Goal: Information Seeking & Learning: Understand process/instructions

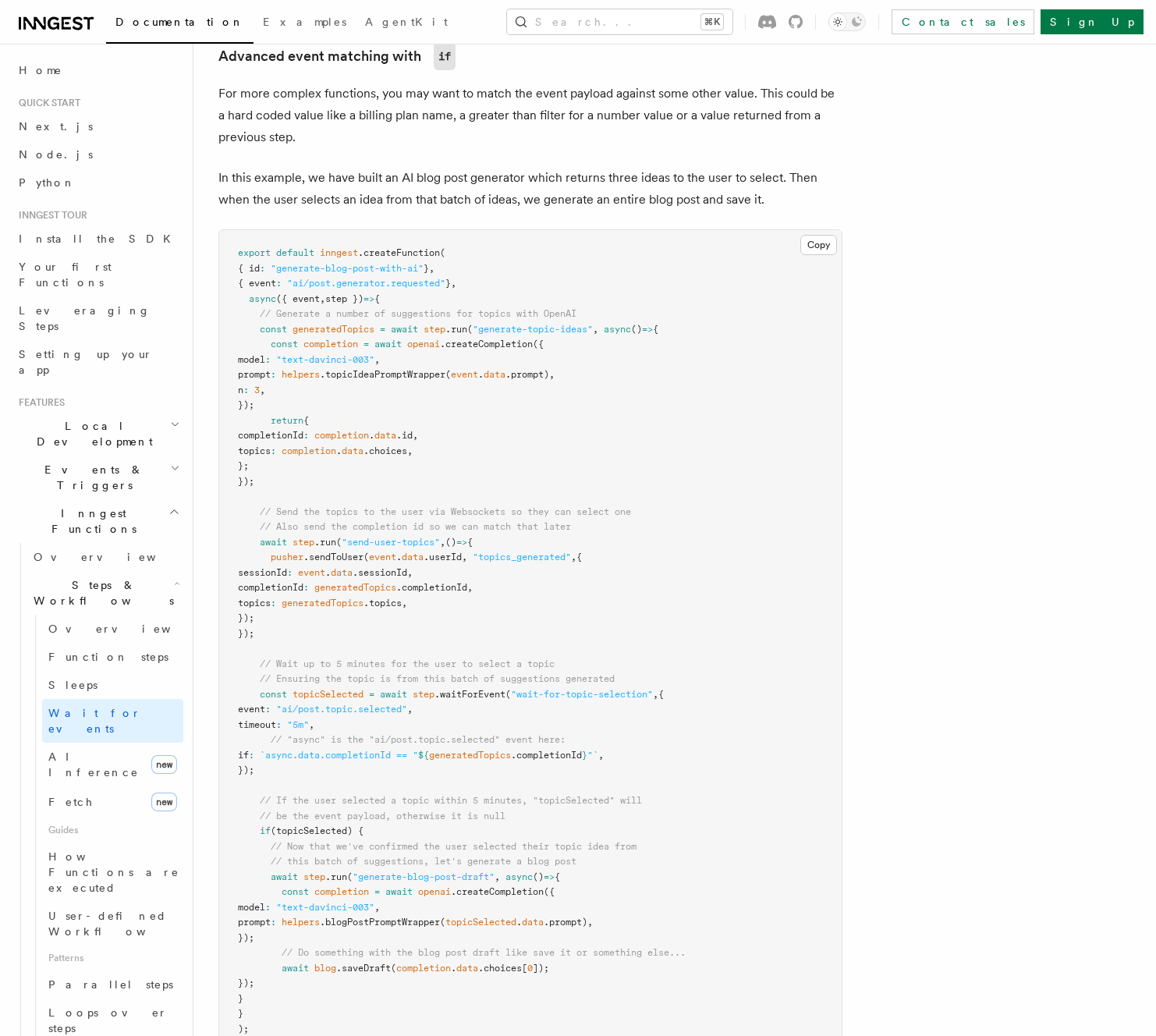
scroll to position [1062, 0]
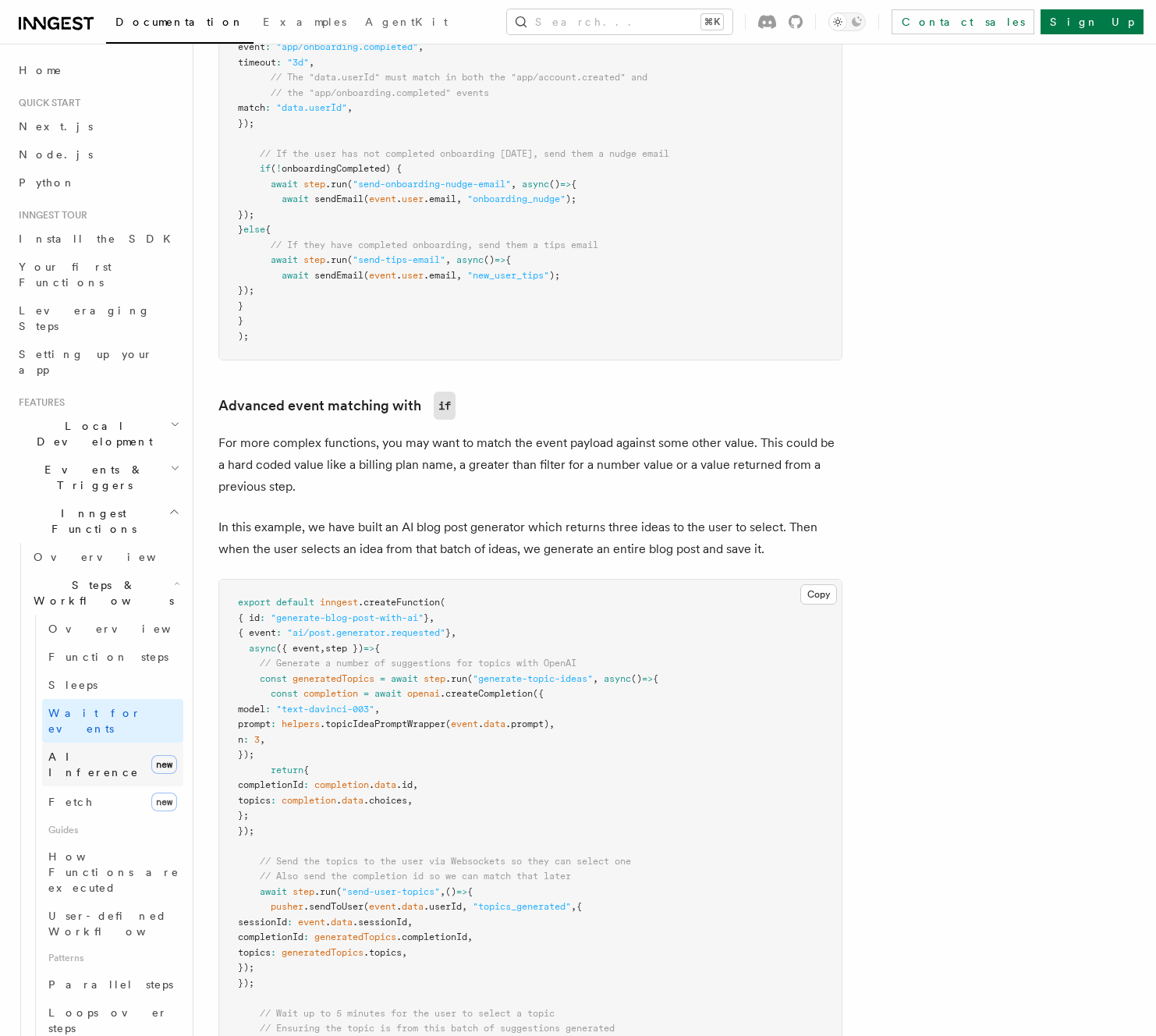
click at [91, 750] on span "AI Inference" at bounding box center [94, 764] width 91 height 28
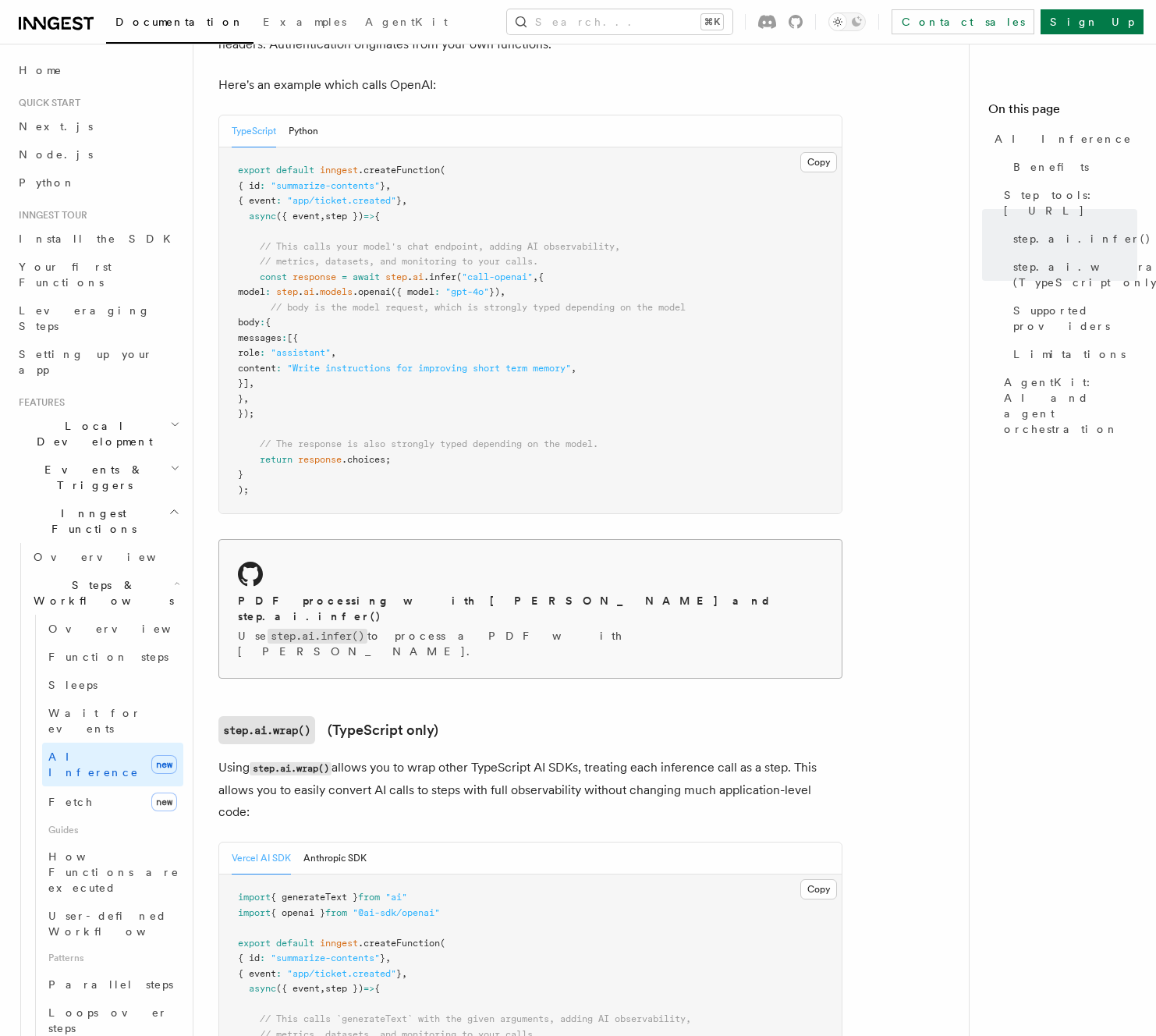
scroll to position [1062, 0]
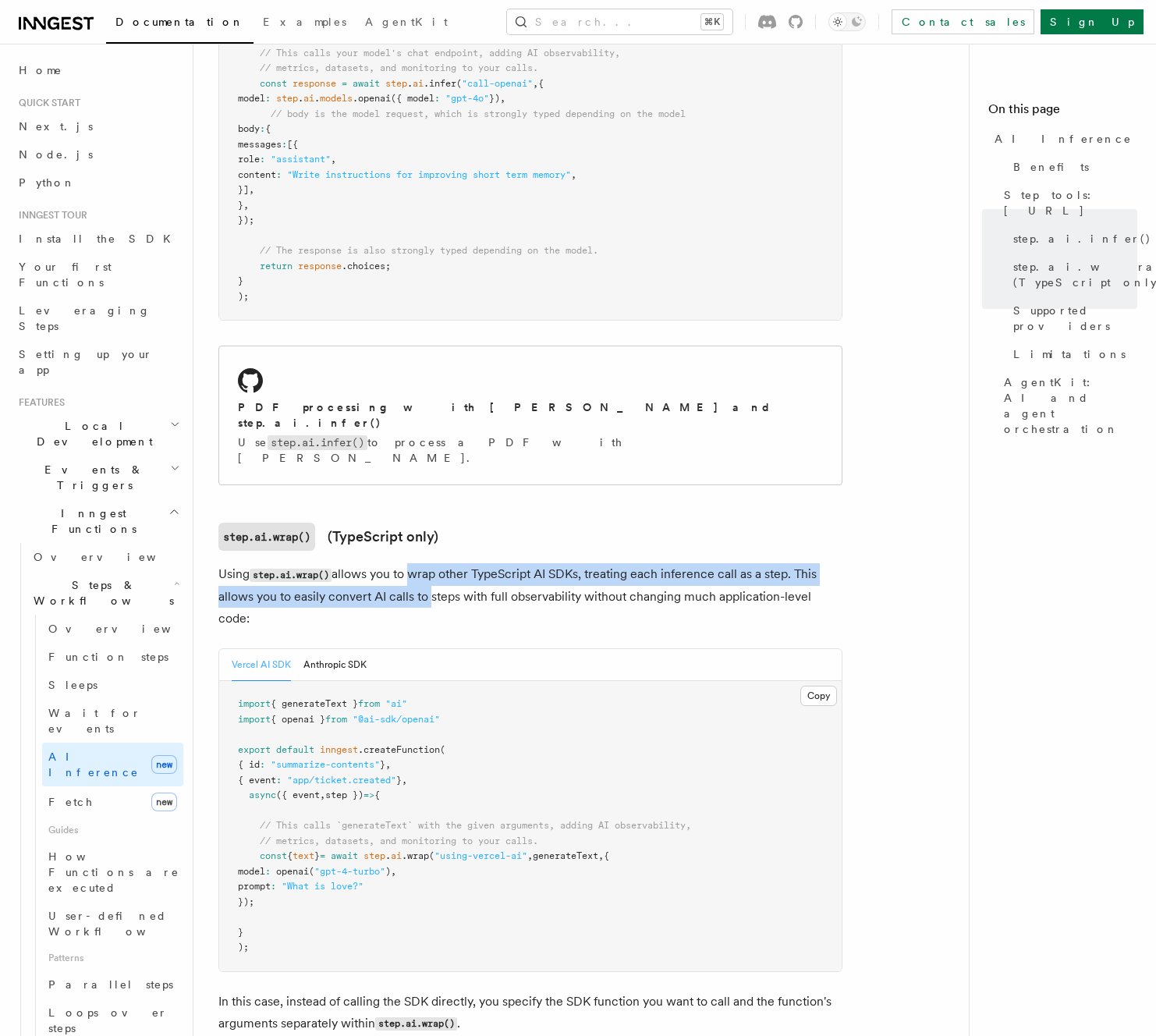
drag, startPoint x: 422, startPoint y: 544, endPoint x: 427, endPoint y: 551, distance: 8.6
click at [427, 563] on p "Using step.ai.wrap() allows you to wrap other TypeScript AI SDKs, treating each…" at bounding box center [530, 596] width 624 height 67
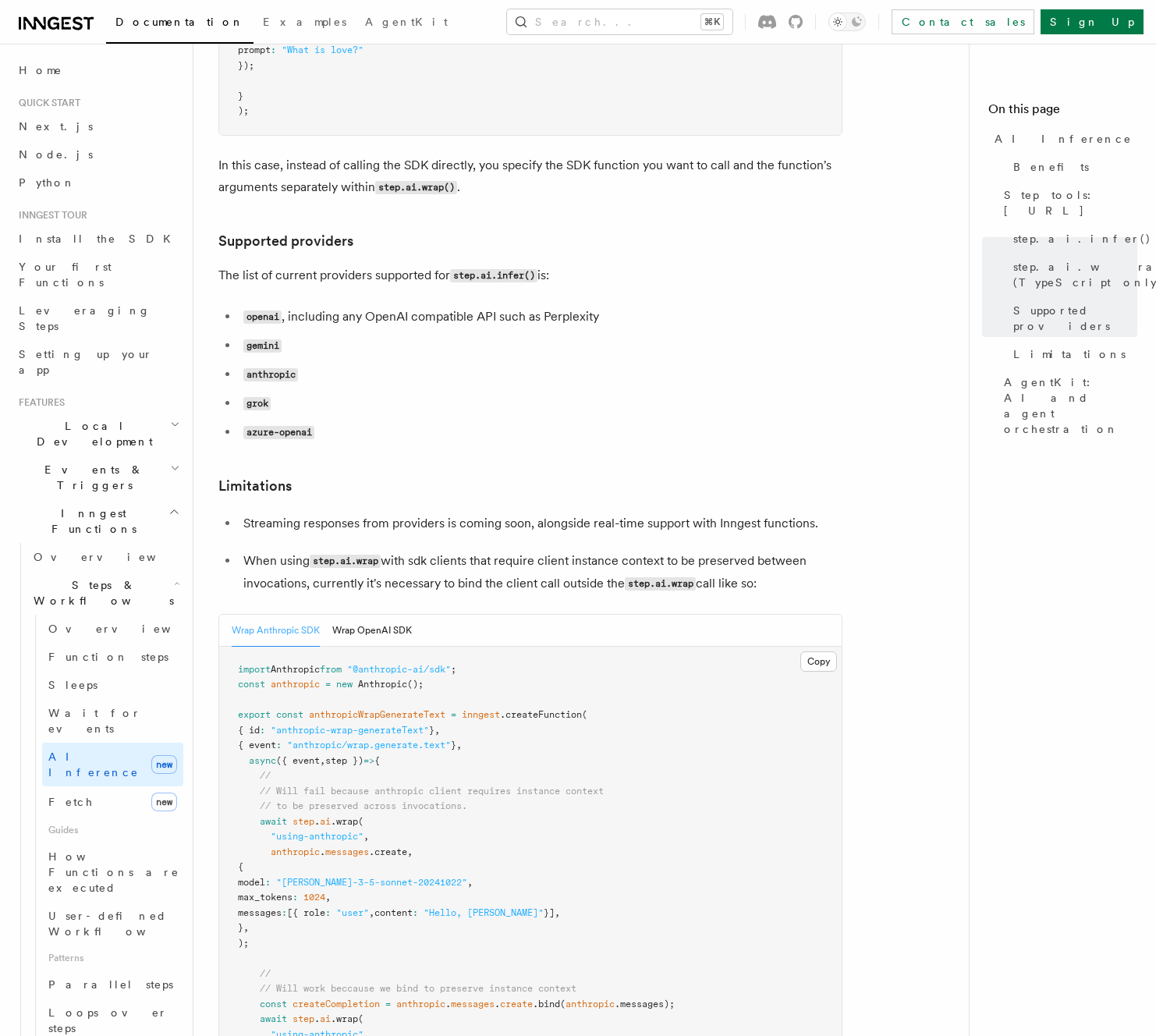
scroll to position [1972, 0]
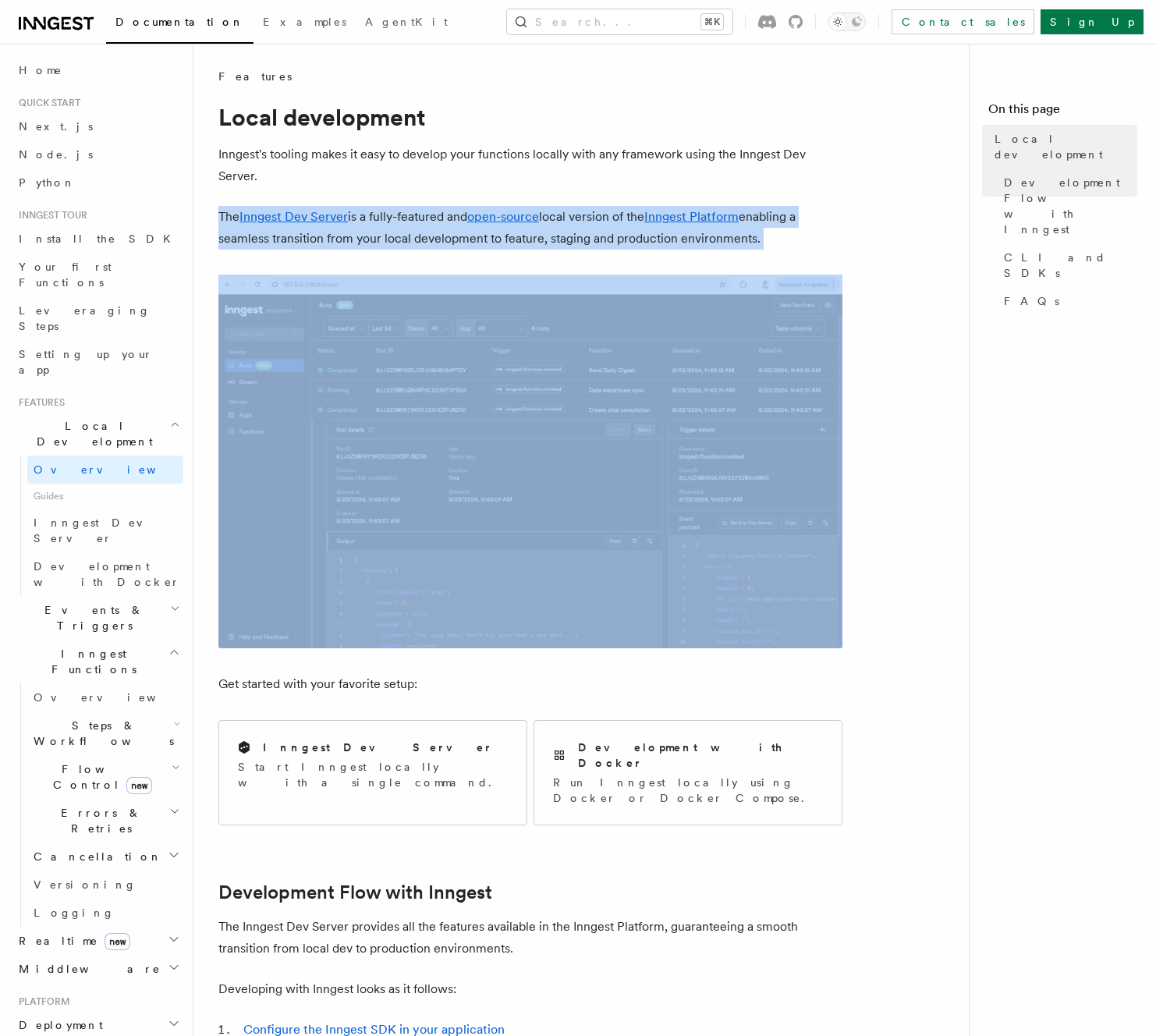
drag, startPoint x: 432, startPoint y: 197, endPoint x: 433, endPoint y: 250, distance: 53.0
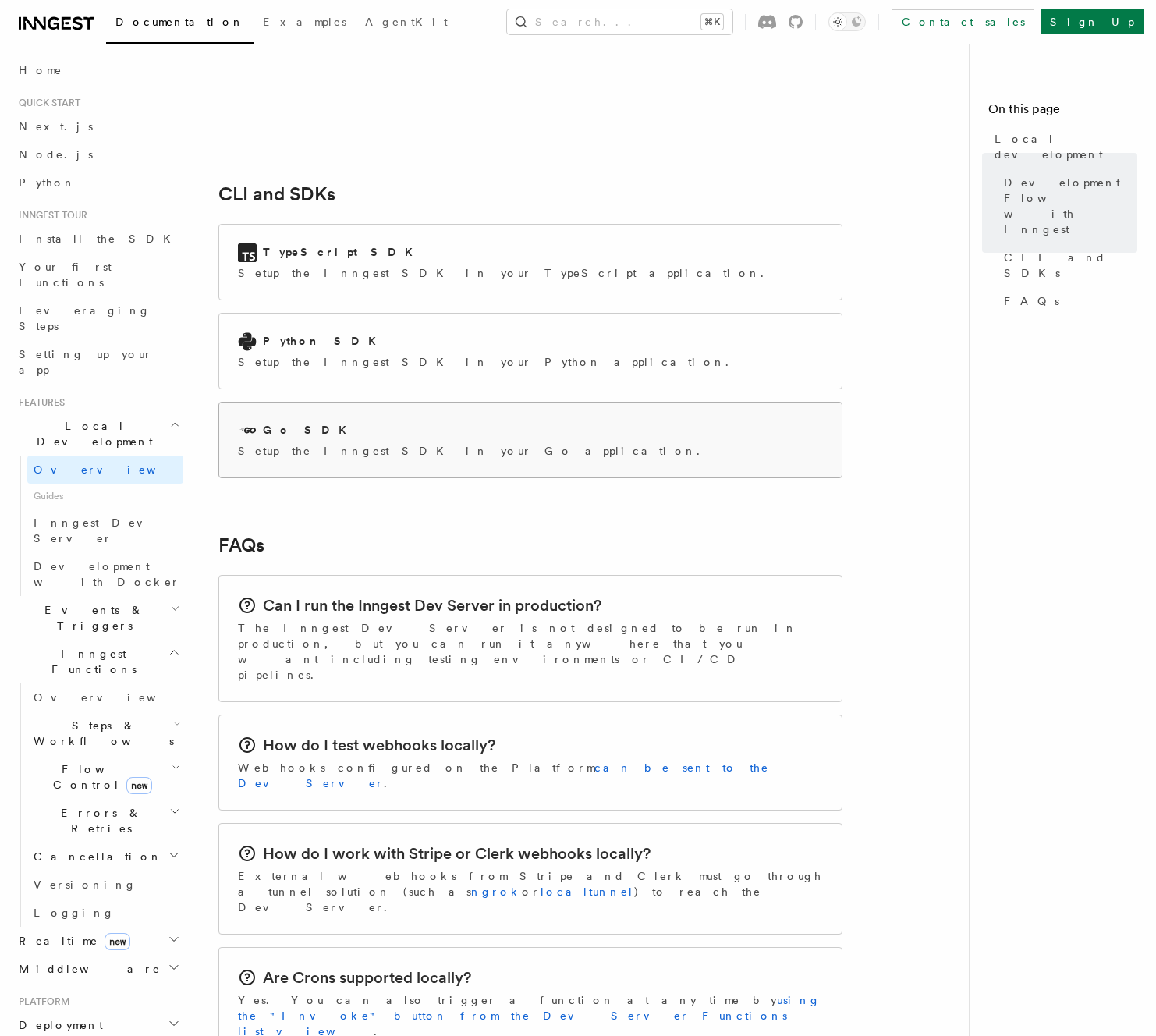
scroll to position [2165, 0]
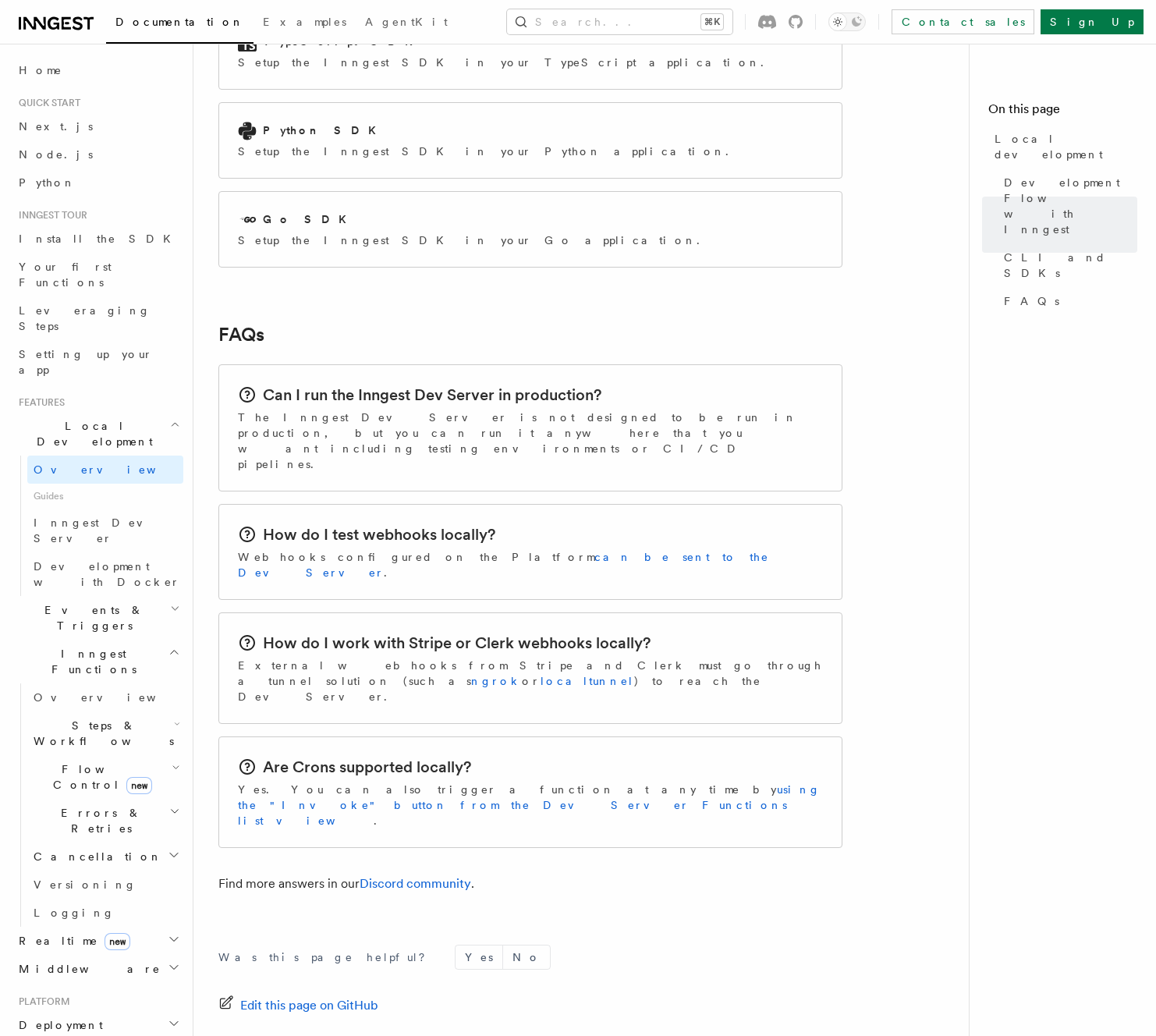
click at [600, 505] on div "How do I test webhooks locally? Webhooks configured on the Platform can be sent…" at bounding box center [530, 552] width 622 height 95
click at [556, 551] on link "can be sent to the Dev Server" at bounding box center [503, 565] width 531 height 28
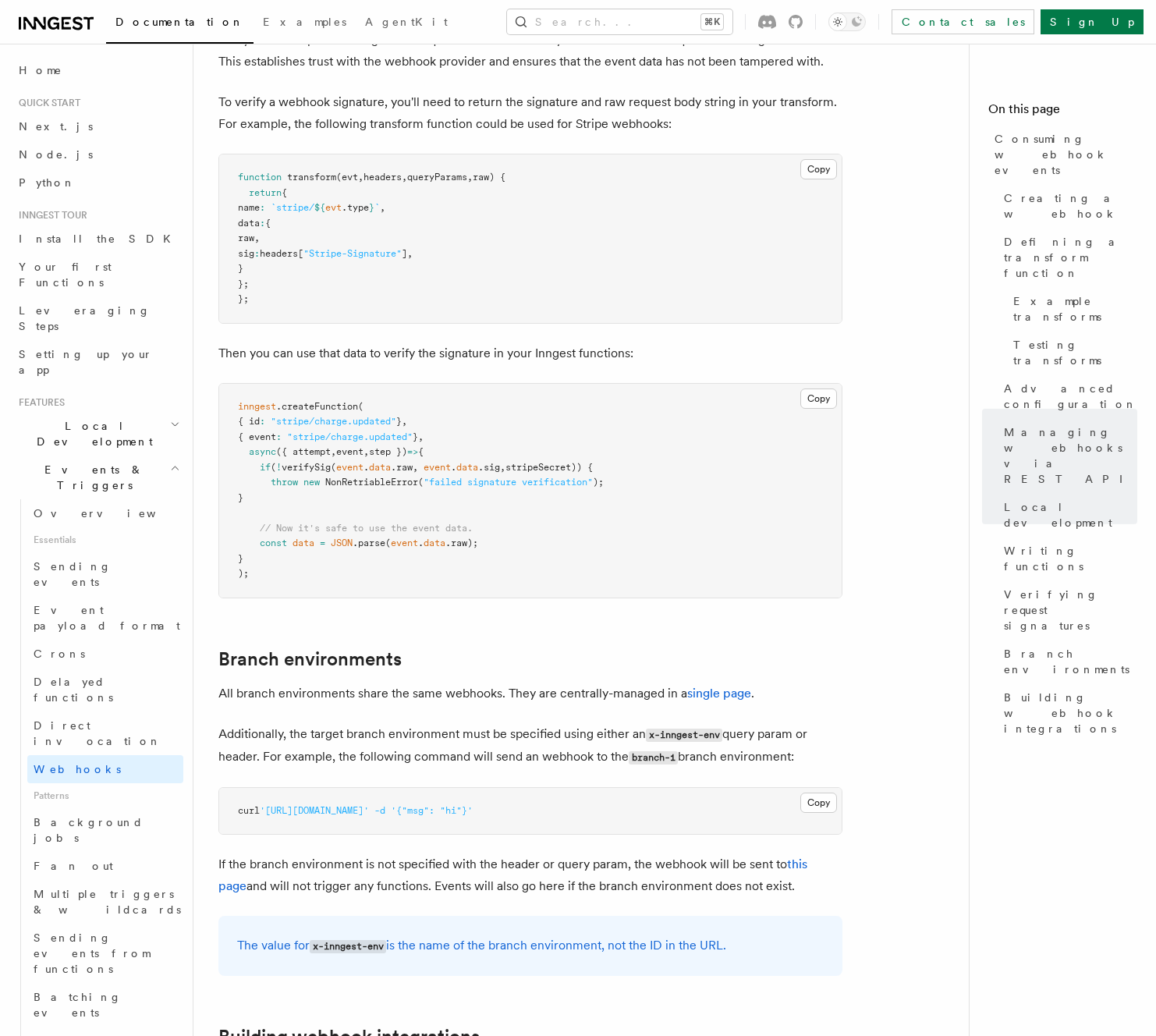
scroll to position [4748, 0]
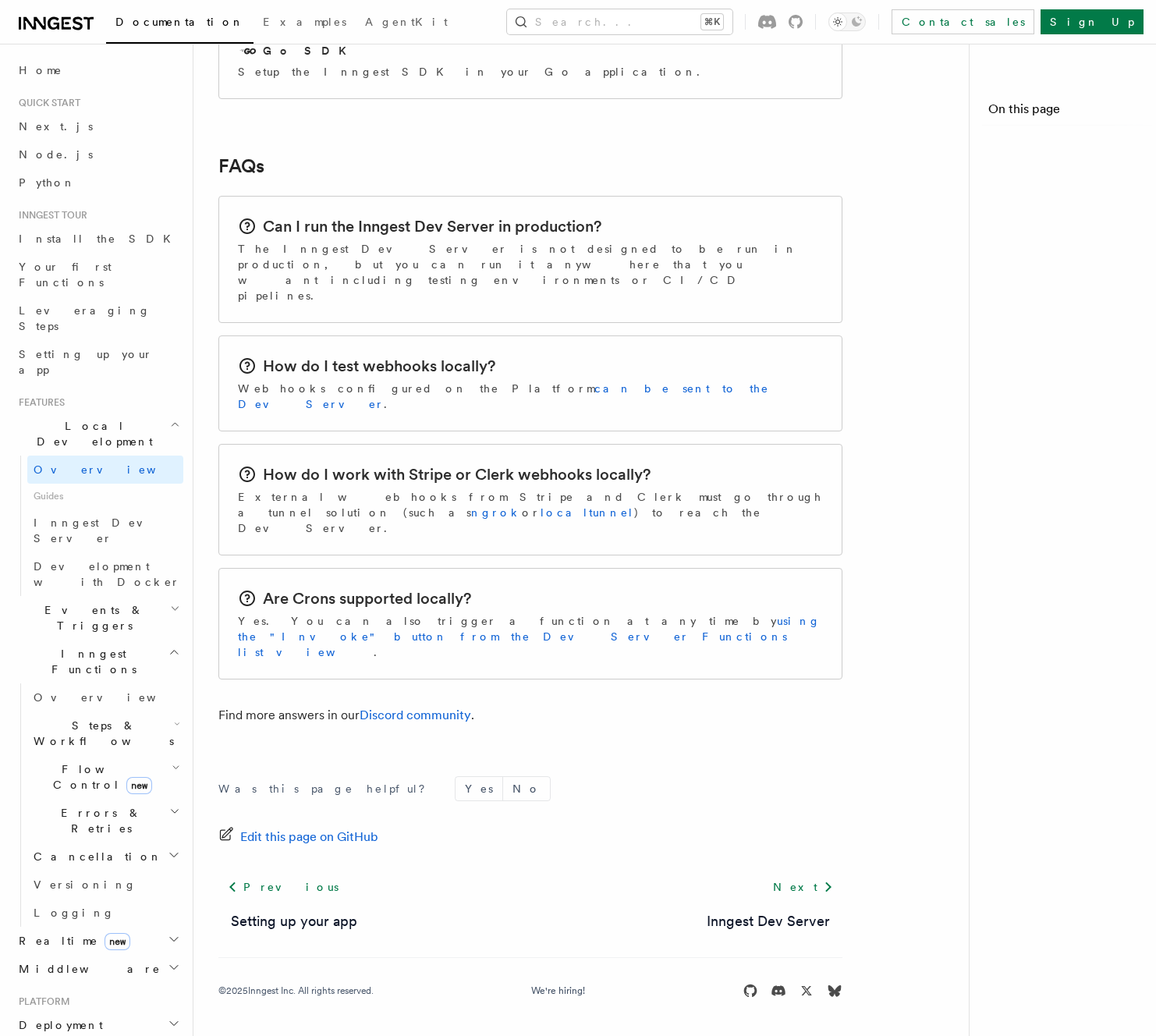
scroll to position [2165, 0]
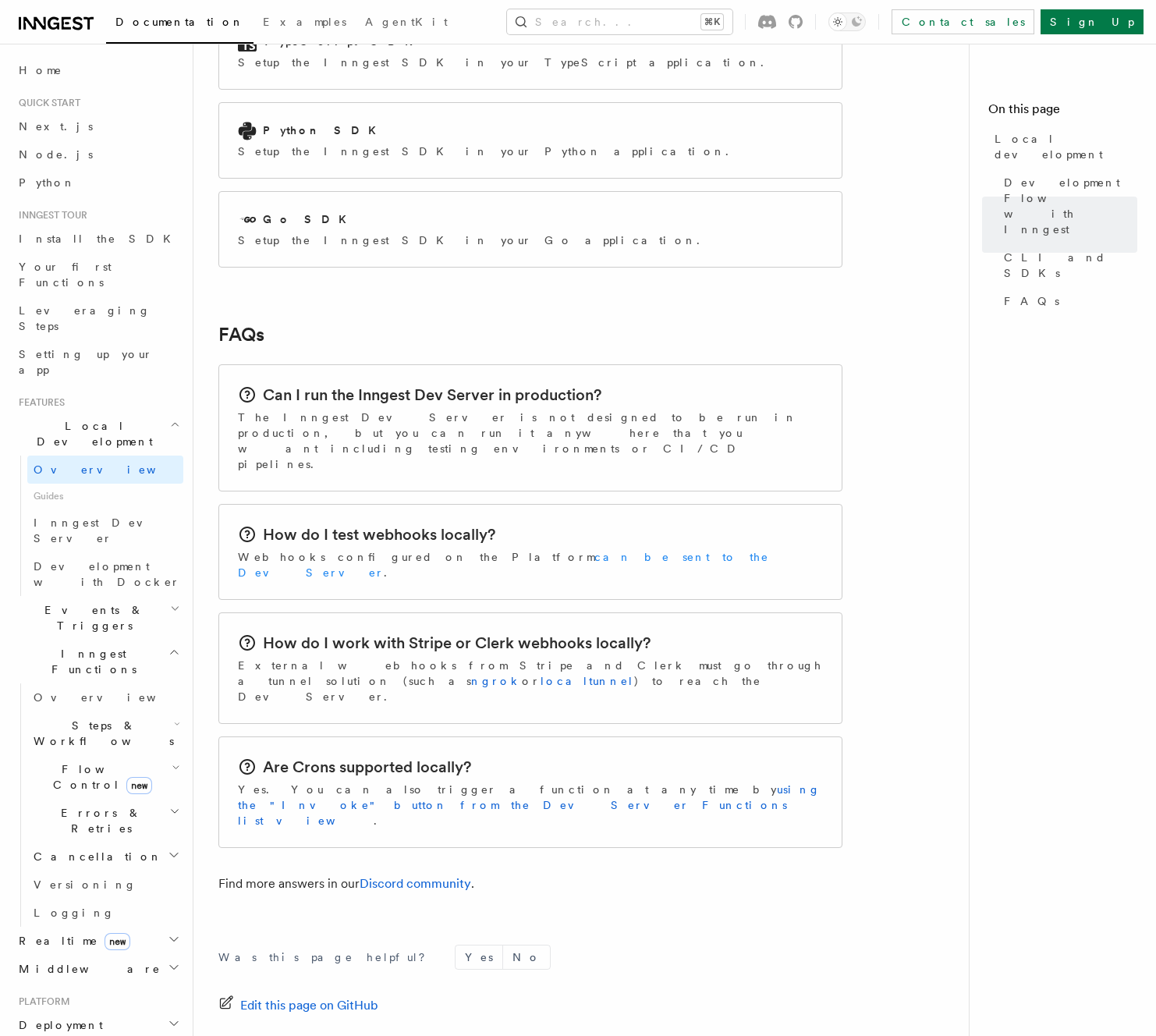
click at [468, 551] on link "can be sent to the Dev Server" at bounding box center [503, 565] width 531 height 28
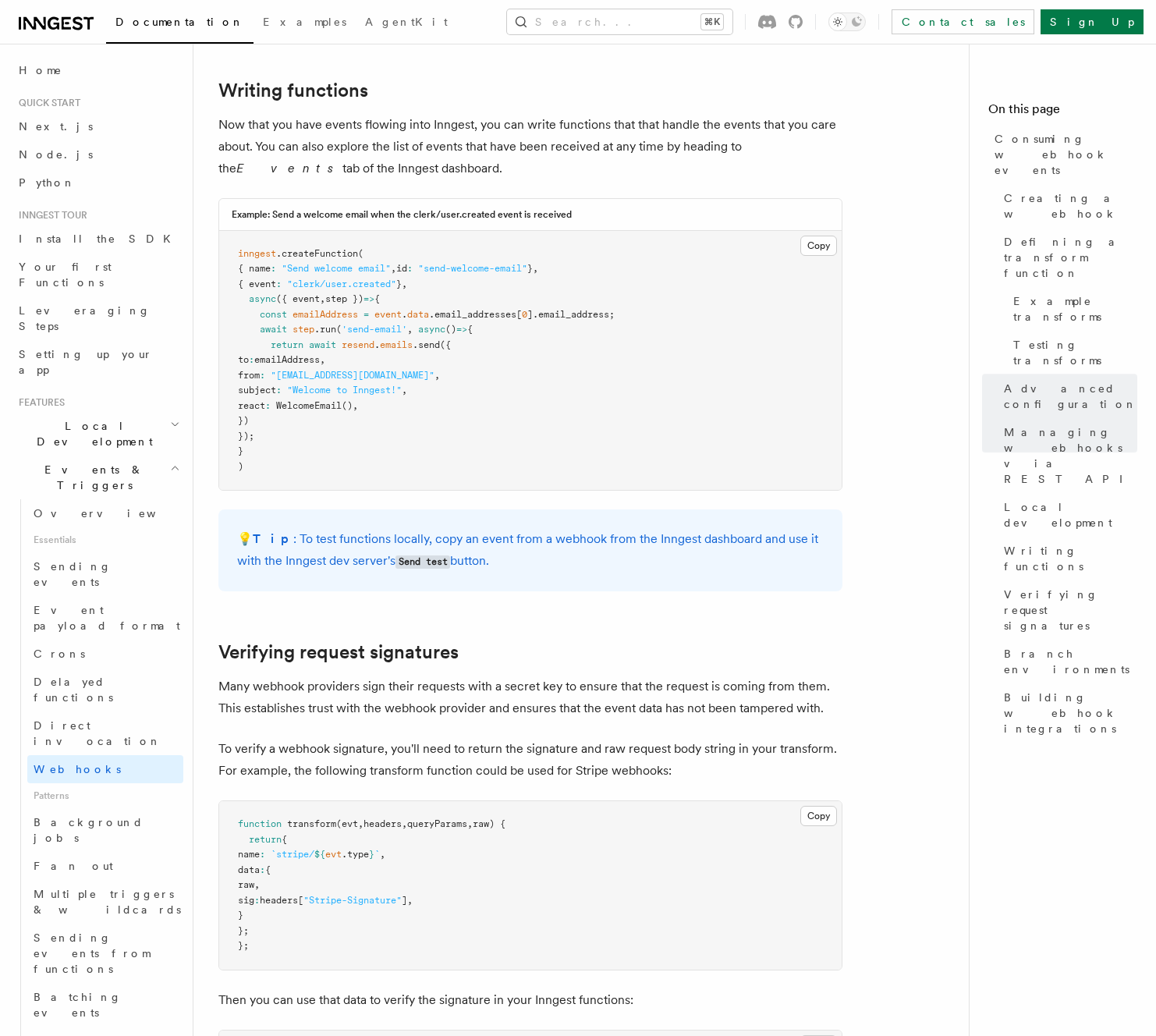
scroll to position [4102, 0]
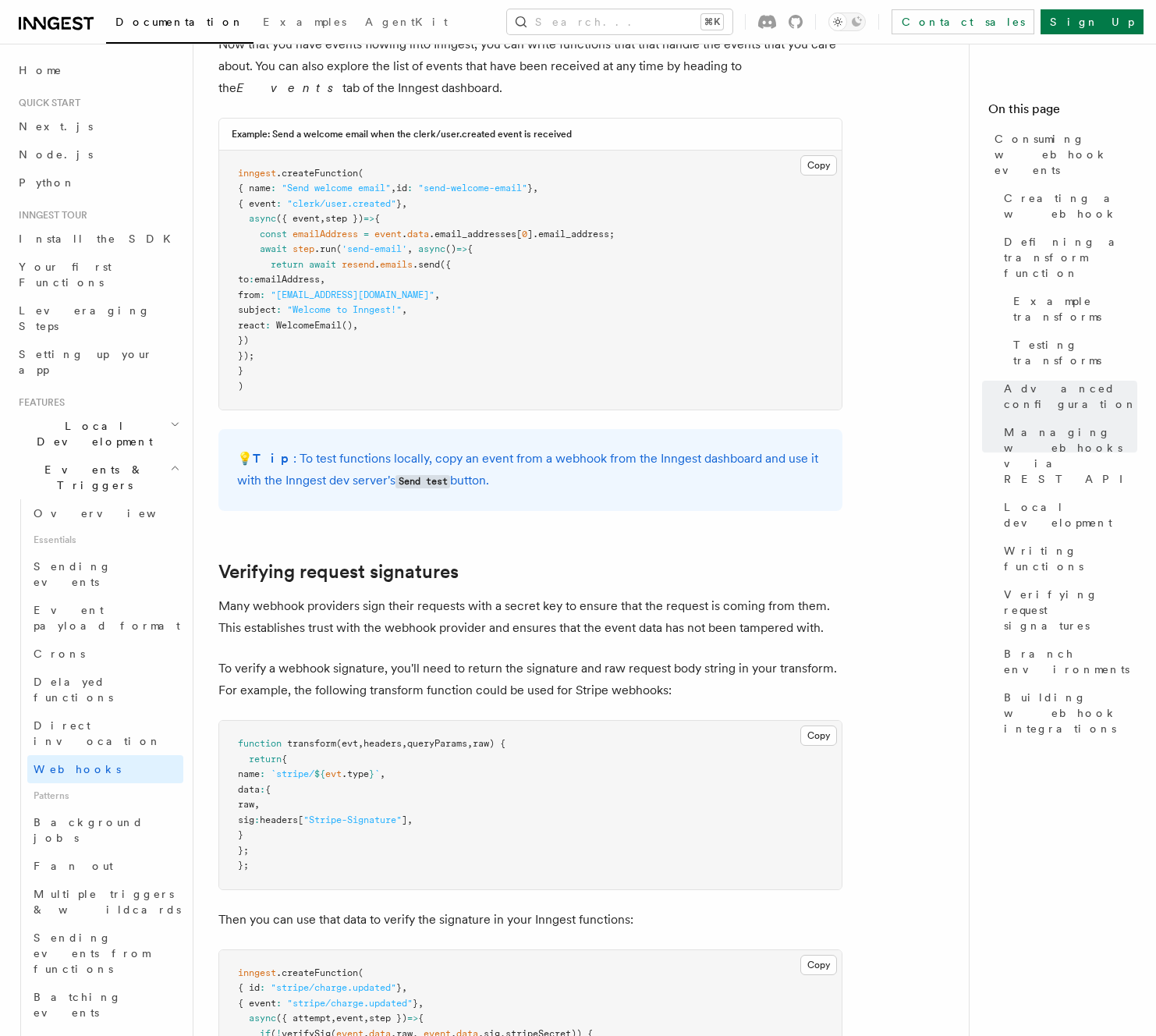
drag, startPoint x: 538, startPoint y: 341, endPoint x: 557, endPoint y: 397, distance: 59.1
click at [557, 429] on div "💡 Tip : To test functions locally, copy an event from a webhook from the Innges…" at bounding box center [530, 469] width 624 height 82
click at [557, 448] on p "💡 Tip : To test functions locally, copy an event from a webhook from the Innges…" at bounding box center [530, 470] width 587 height 44
drag, startPoint x: 566, startPoint y: 385, endPoint x: 556, endPoint y: 344, distance: 42.2
click at [556, 429] on div "💡 Tip : To test functions locally, copy an event from a webhook from the Innges…" at bounding box center [530, 469] width 624 height 82
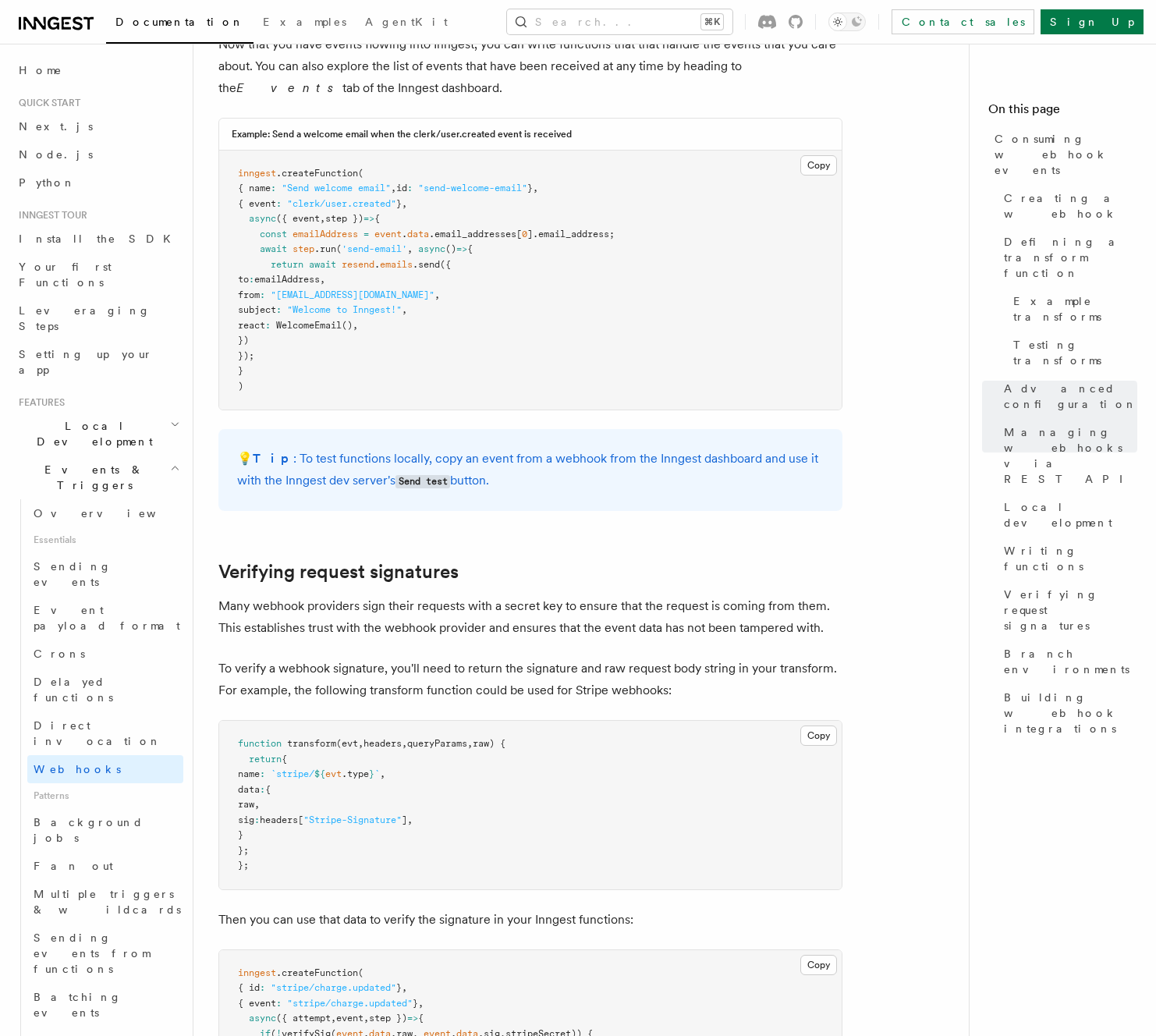
click at [556, 429] on div "💡 Tip : To test functions locally, copy an event from a webhook from the Innges…" at bounding box center [530, 469] width 624 height 82
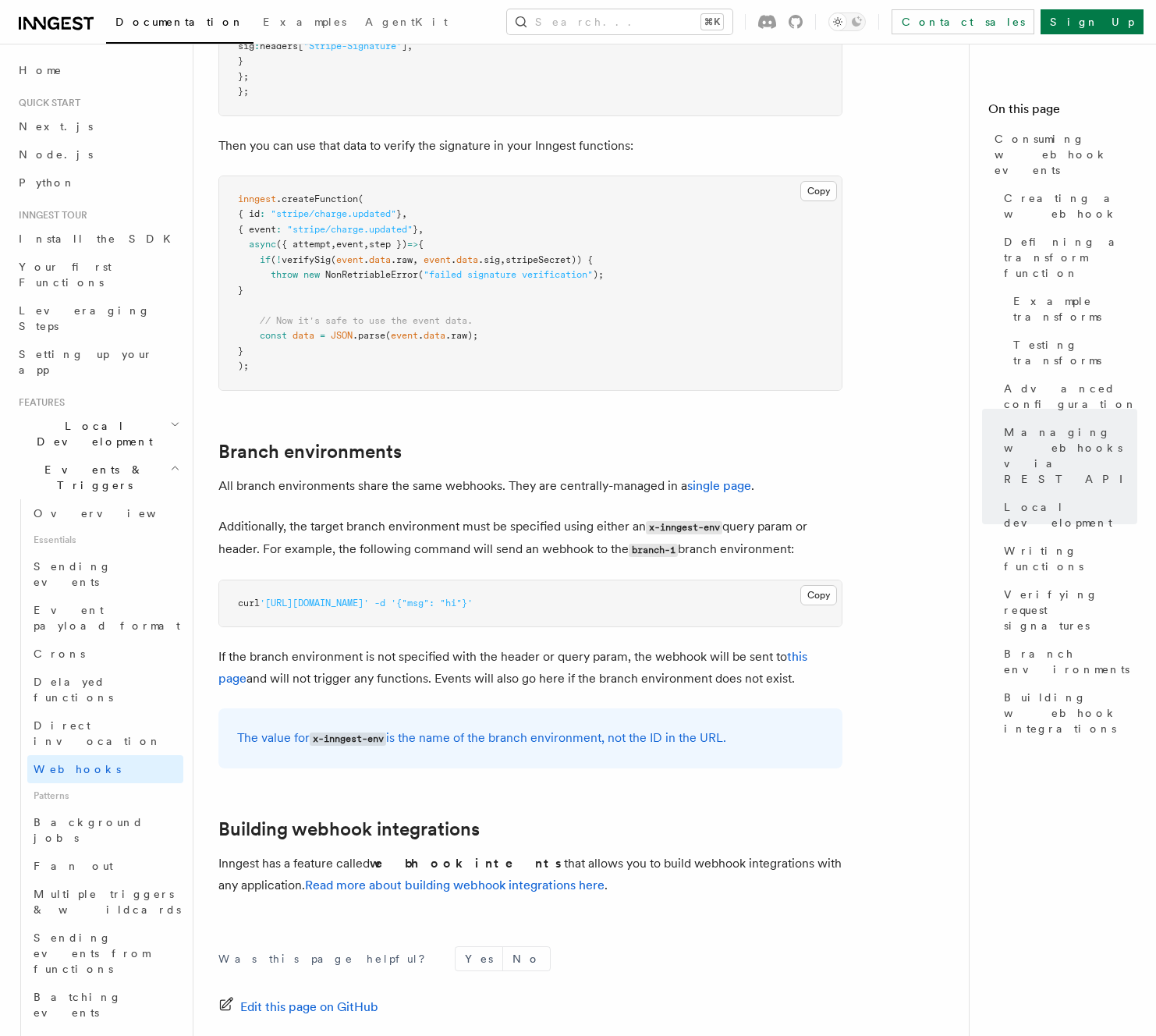
scroll to position [4954, 0]
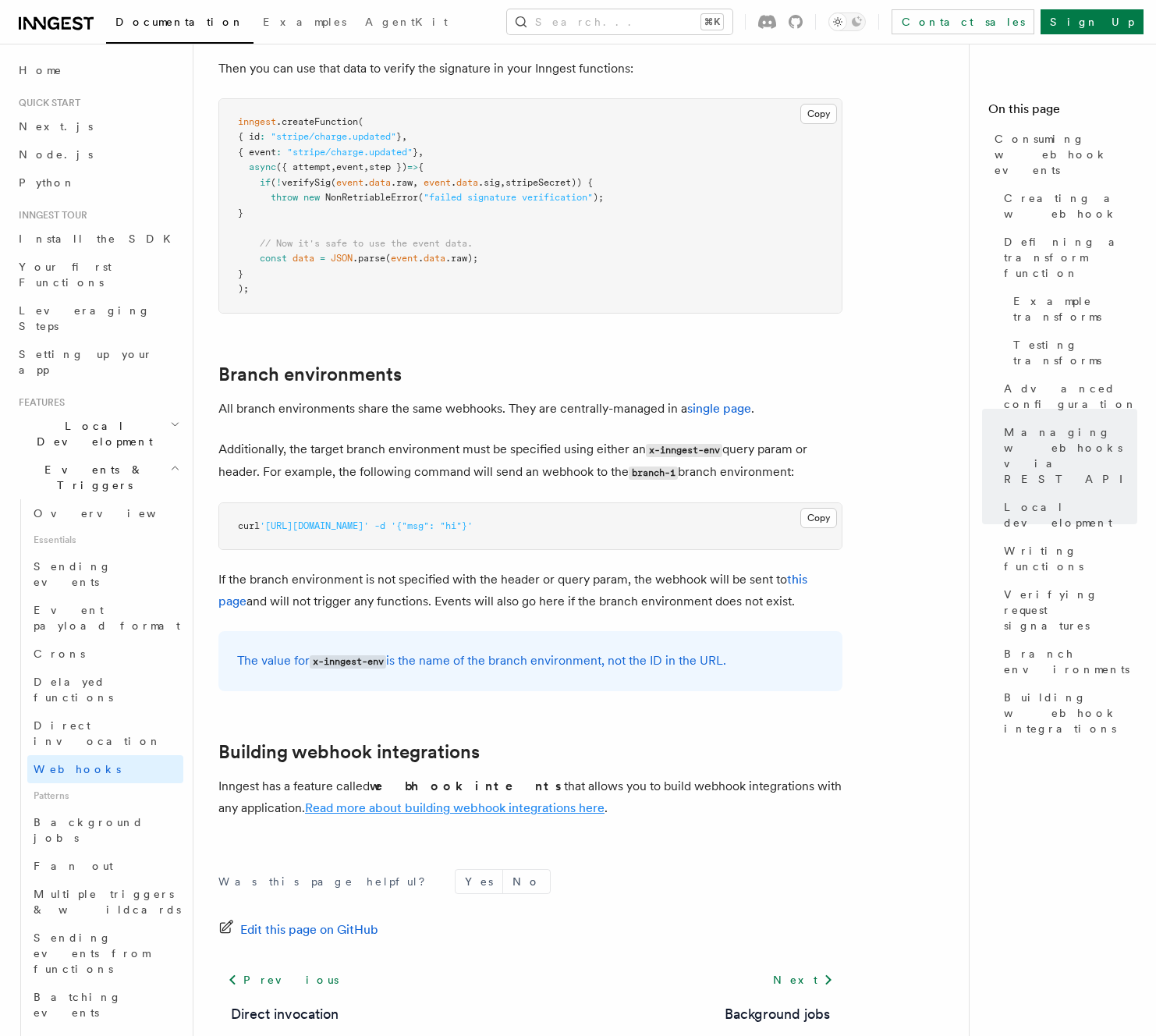
click at [451, 800] on link "Read more about building webhook integrations here" at bounding box center [454, 808] width 300 height 15
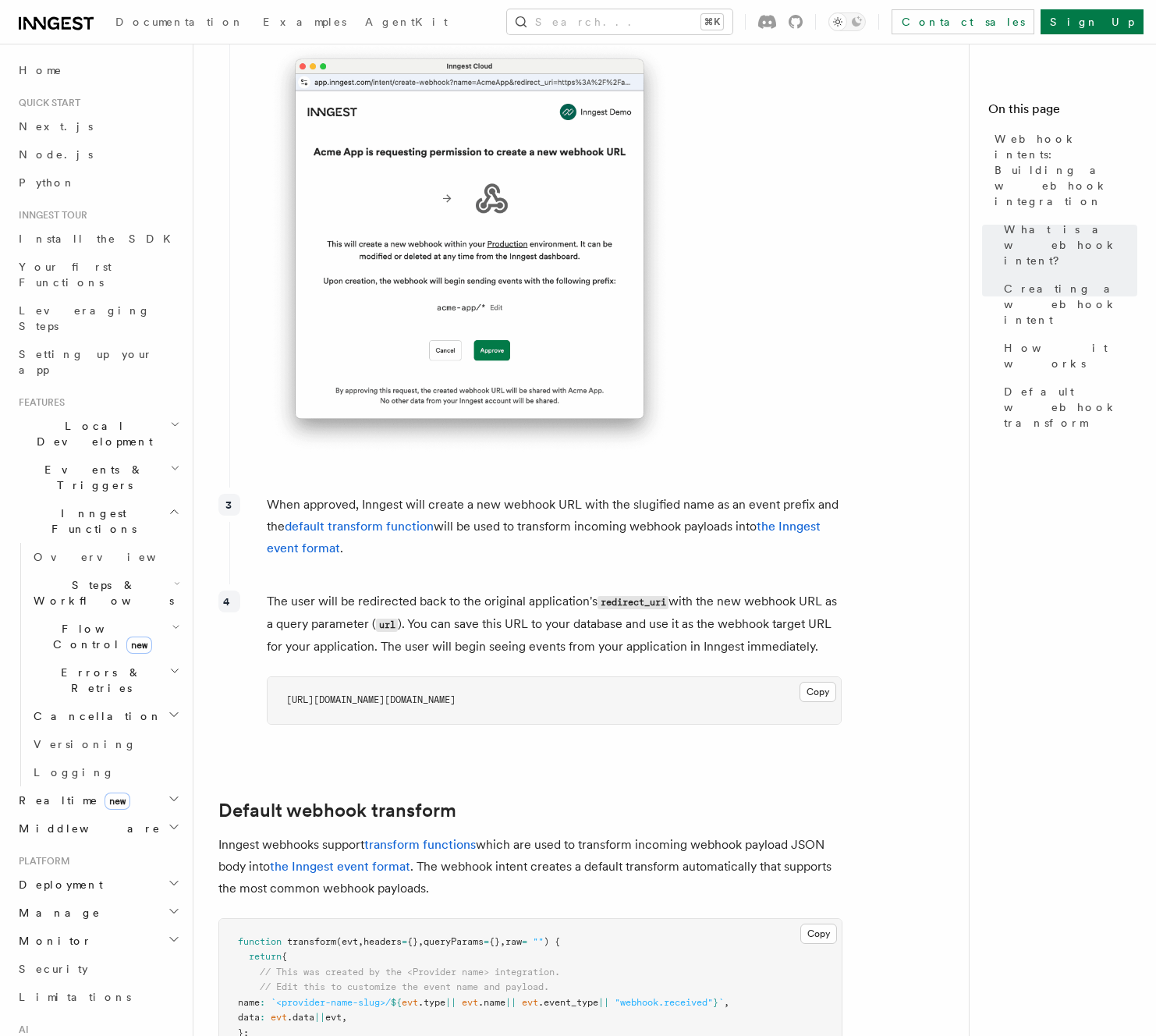
scroll to position [1393, 0]
